Goal: Task Accomplishment & Management: Manage account settings

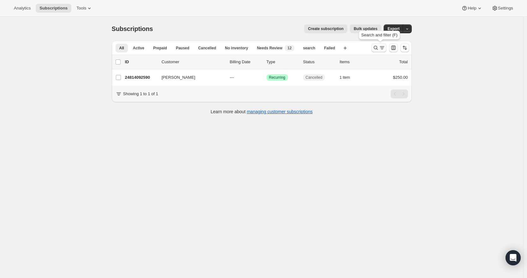
click at [377, 46] on icon "Search and filter results" at bounding box center [376, 48] width 6 height 6
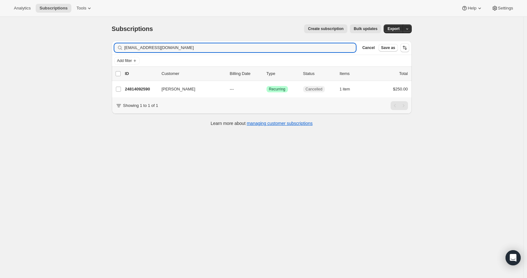
drag, startPoint x: 192, startPoint y: 48, endPoint x: 94, endPoint y: 48, distance: 97.6
click at [94, 48] on div "Subscriptions. This page is ready Subscriptions Create subscription Bulk update…" at bounding box center [261, 156] width 523 height 278
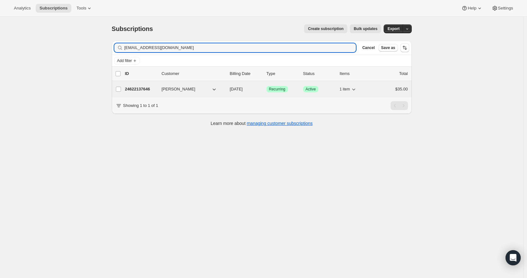
type input "[EMAIL_ADDRESS][DOMAIN_NAME]"
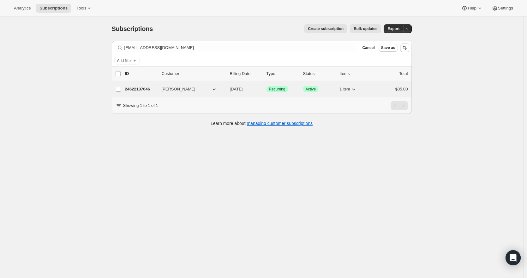
click at [181, 90] on span "[PERSON_NAME]" at bounding box center [179, 89] width 34 height 6
click at [142, 89] on p "24622137646" at bounding box center [141, 89] width 32 height 6
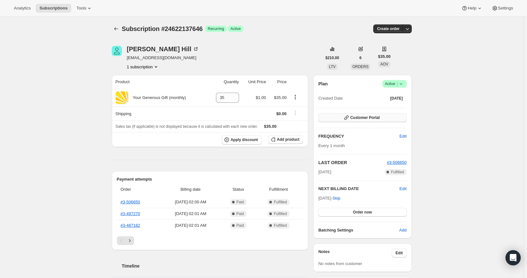
click at [362, 118] on span "Customer Portal" at bounding box center [364, 117] width 29 height 5
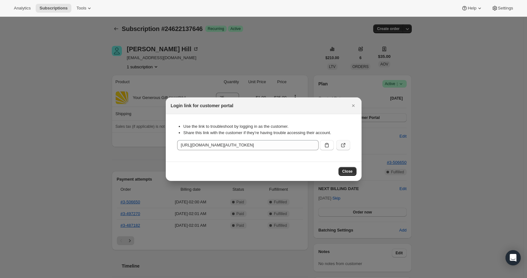
click at [343, 144] on icon ":rcl:" at bounding box center [343, 145] width 6 height 6
drag, startPoint x: 354, startPoint y: 106, endPoint x: 353, endPoint y: 102, distance: 4.5
click at [354, 106] on icon "Close" at bounding box center [353, 105] width 6 height 6
